Goal: Task Accomplishment & Management: Use online tool/utility

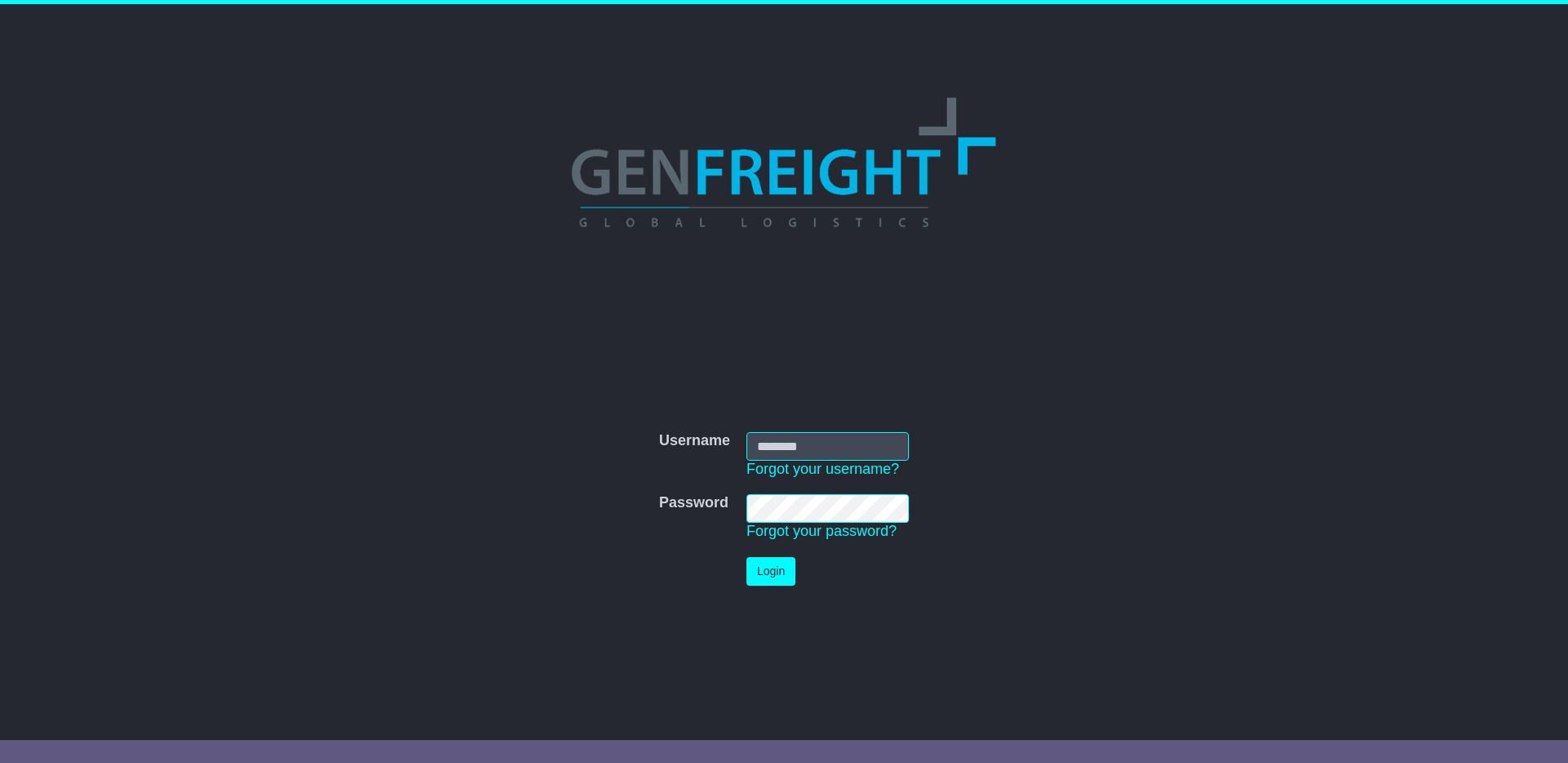
click at [839, 458] on input "Username" at bounding box center [827, 446] width 162 height 29
type input "**********"
click at [770, 562] on button "Login" at bounding box center [770, 571] width 49 height 29
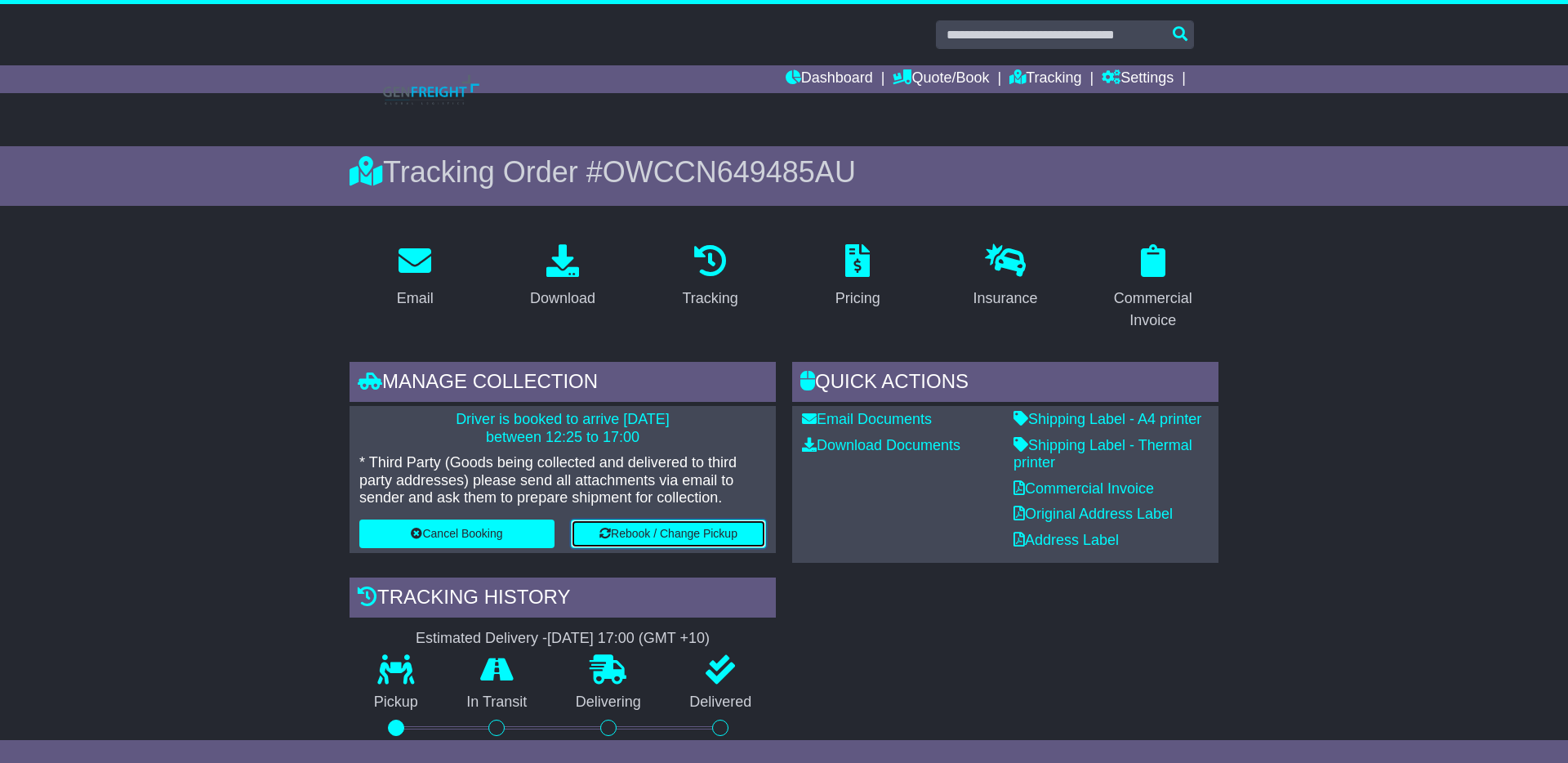
click at [663, 534] on button "Rebook / Change Pickup" at bounding box center [669, 534] width 195 height 29
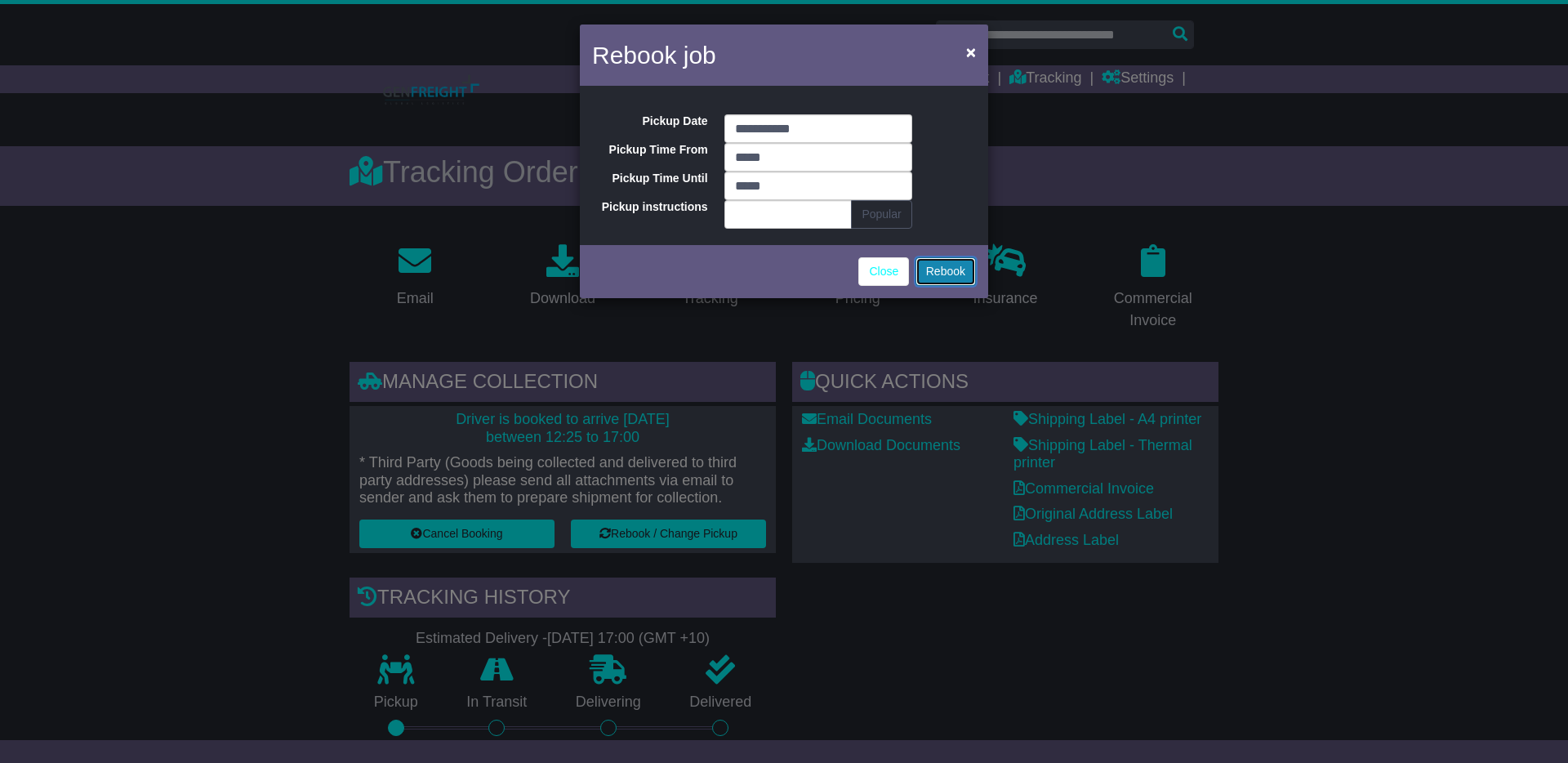
click at [952, 275] on button "Rebook" at bounding box center [945, 271] width 60 height 29
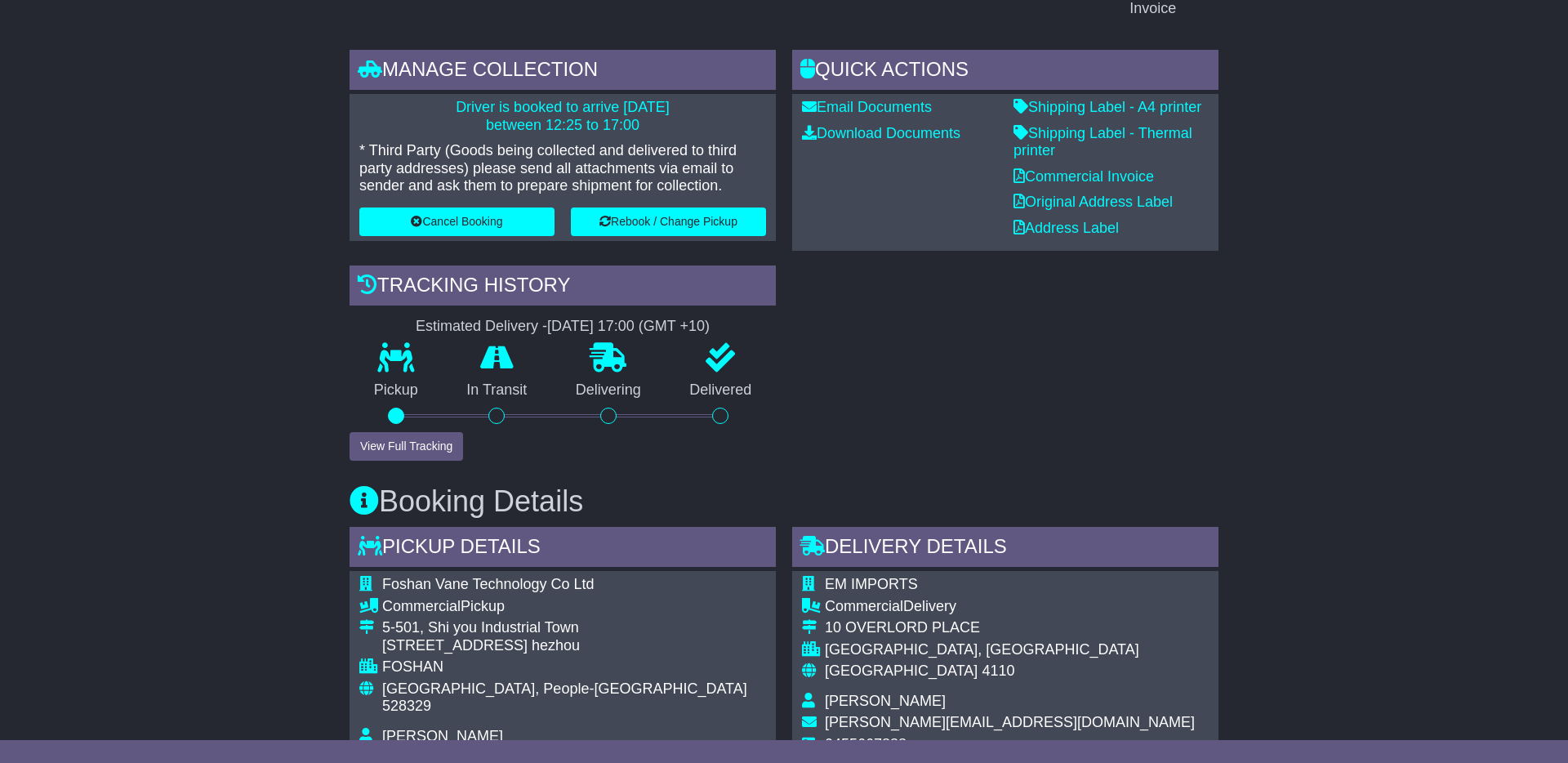
scroll to position [315, 0]
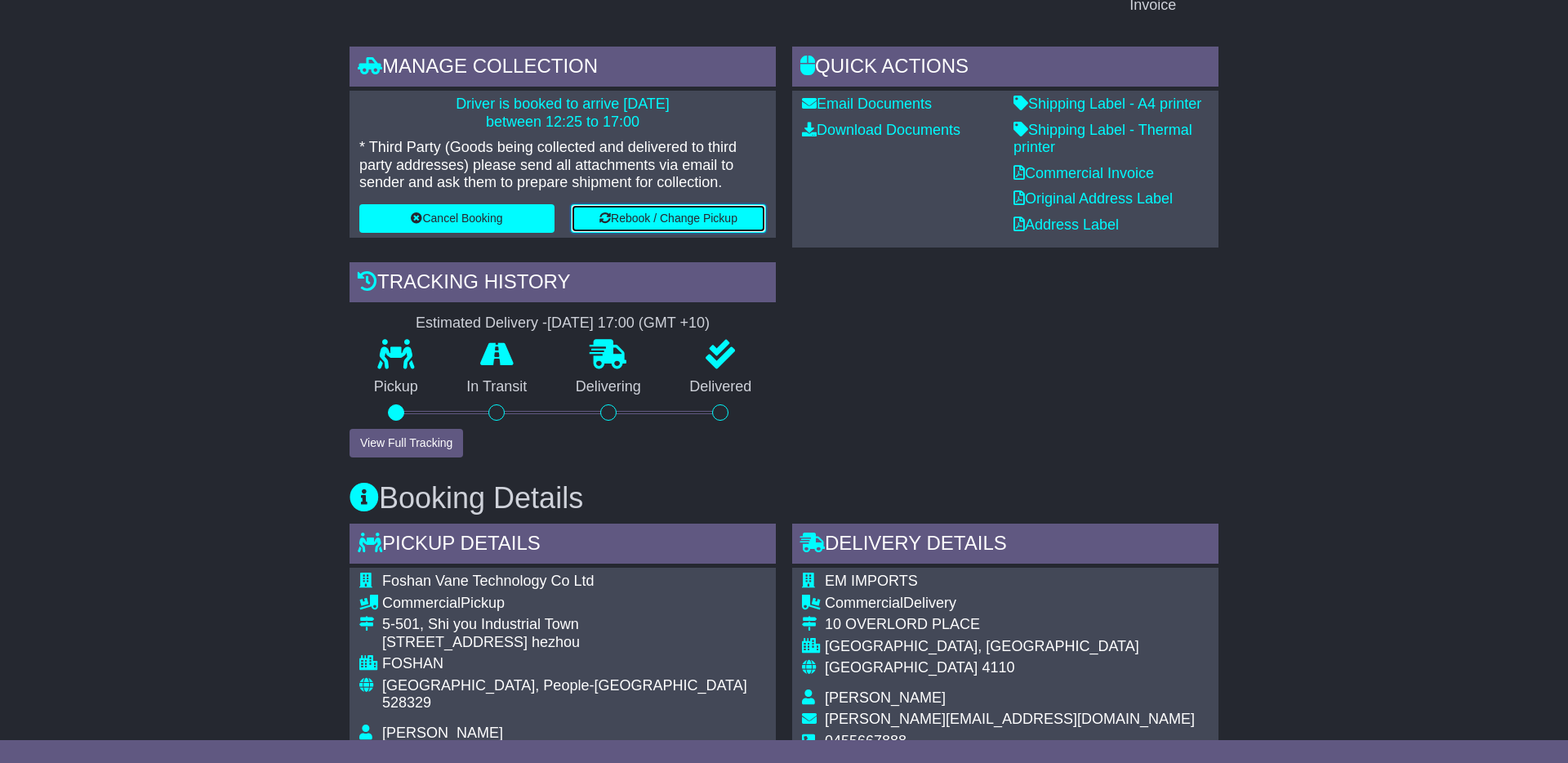
click at [707, 222] on button "Rebook / Change Pickup" at bounding box center [669, 218] width 195 height 29
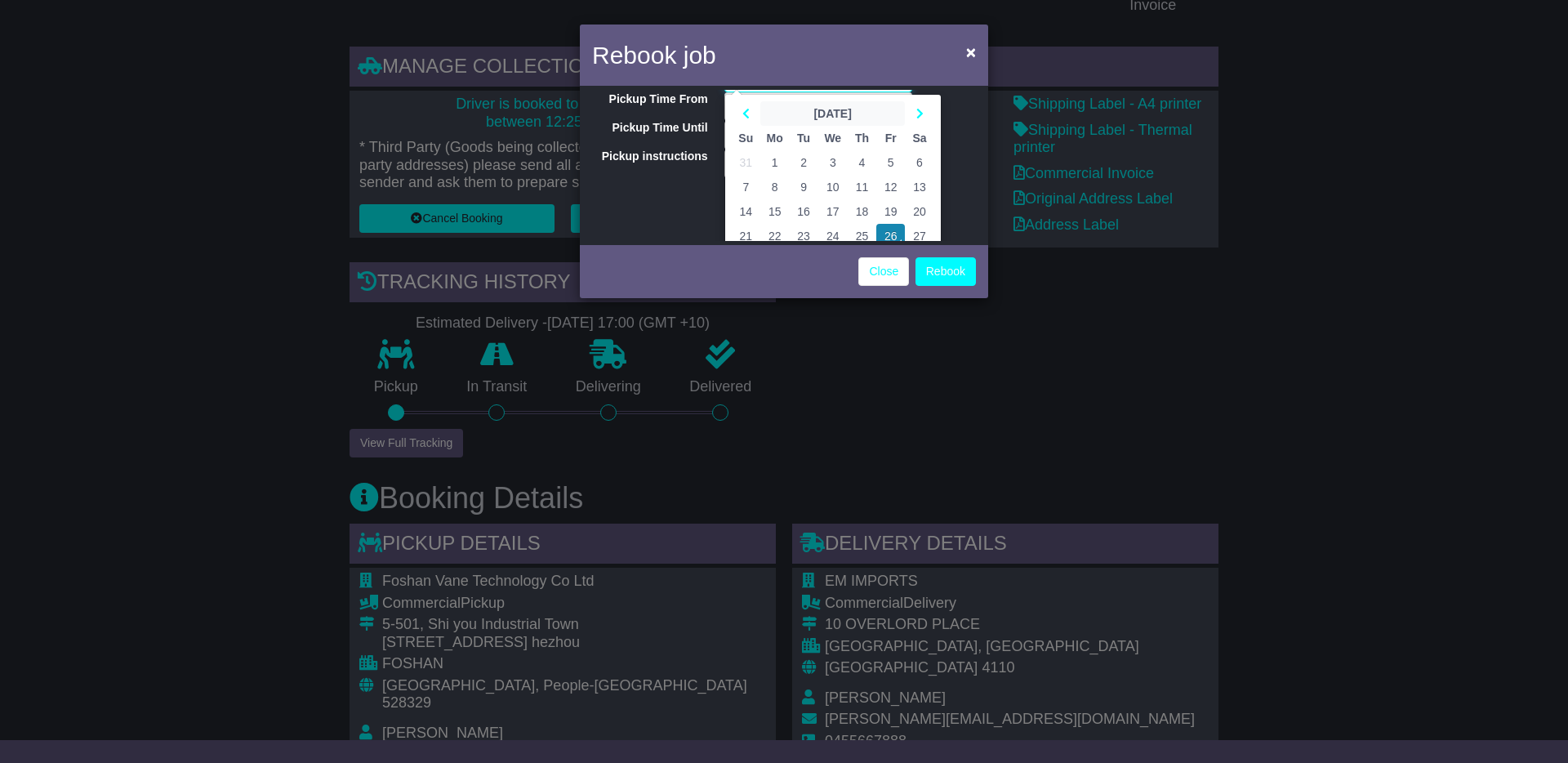
scroll to position [114, 0]
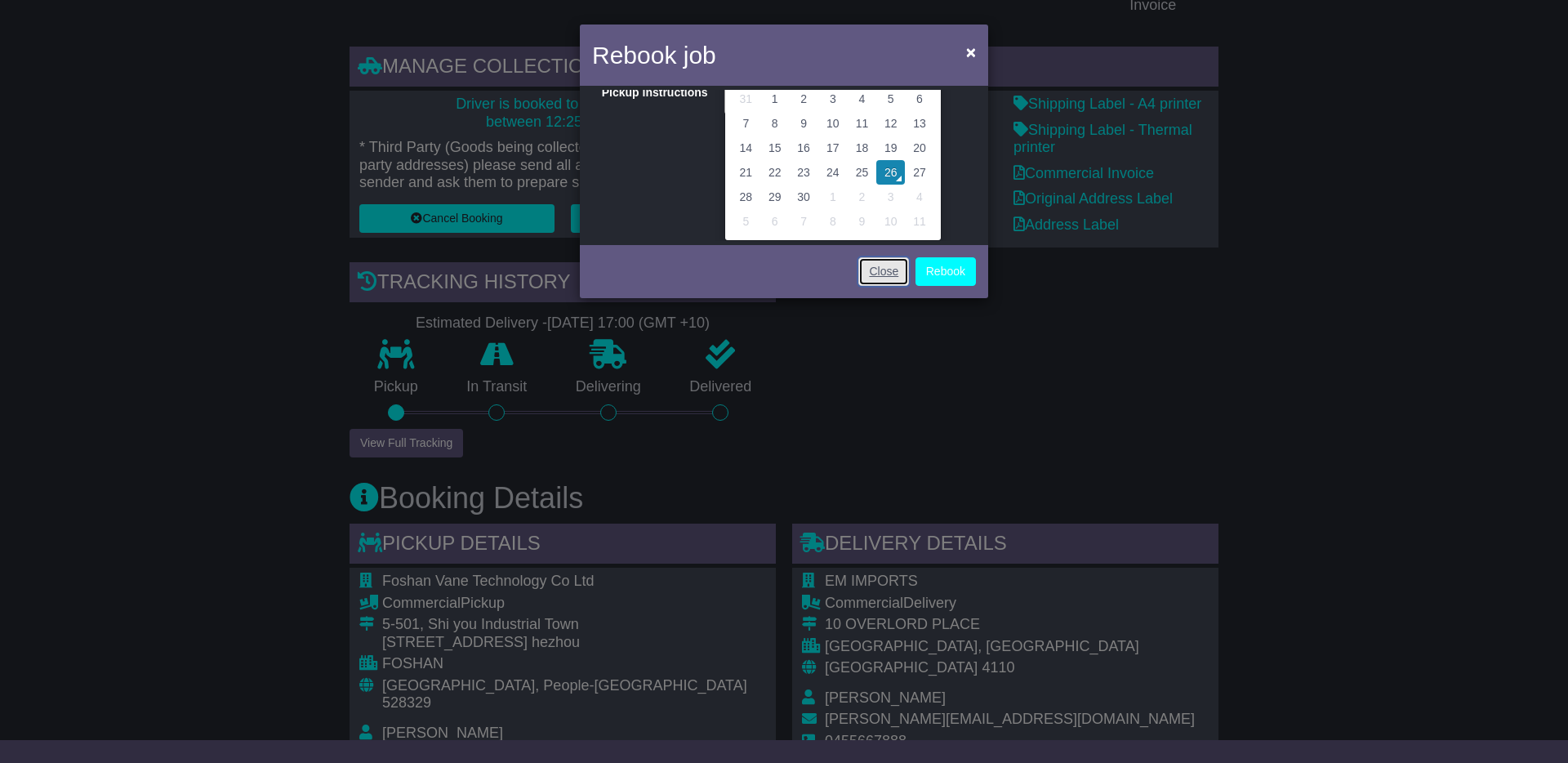
click at [880, 274] on link "Close" at bounding box center [883, 271] width 50 height 29
